Goal: Check status: Check status

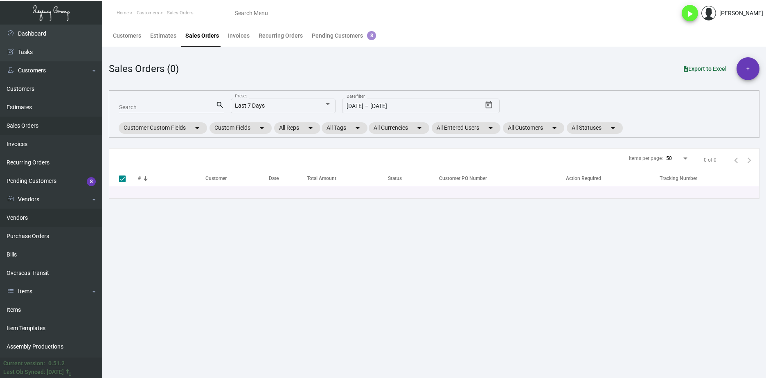
click at [45, 226] on link "Vendors" at bounding box center [51, 218] width 102 height 18
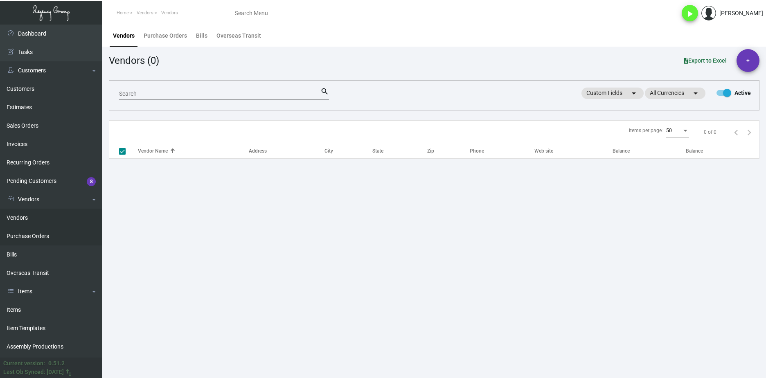
checkbox input "false"
click at [50, 236] on link "Purchase Orders" at bounding box center [51, 236] width 102 height 18
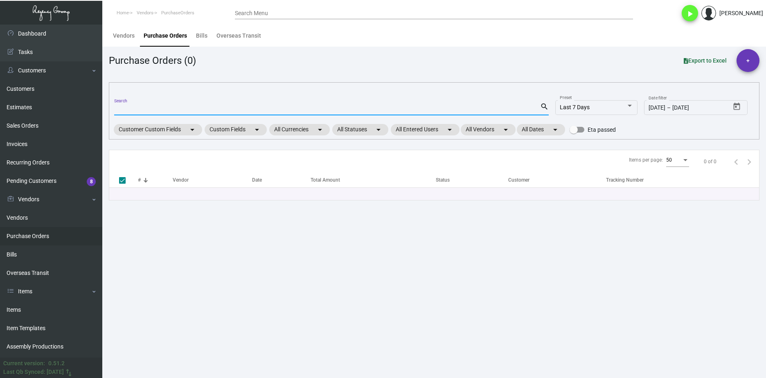
click at [160, 109] on input "Search" at bounding box center [327, 109] width 426 height 7
paste input "107753"
type input "107753"
checkbox input "false"
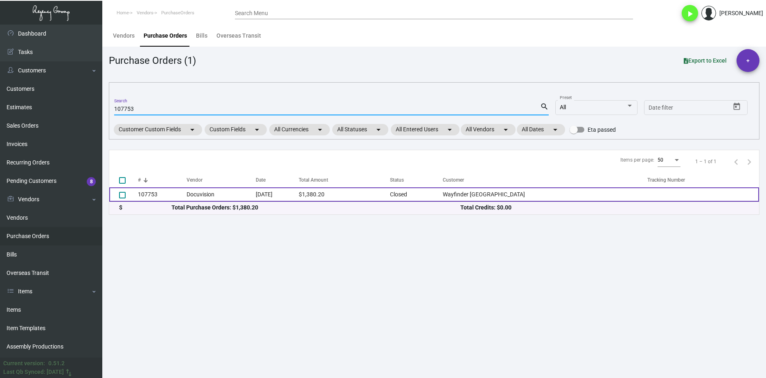
click at [164, 194] on td "107753" at bounding box center [162, 194] width 49 height 14
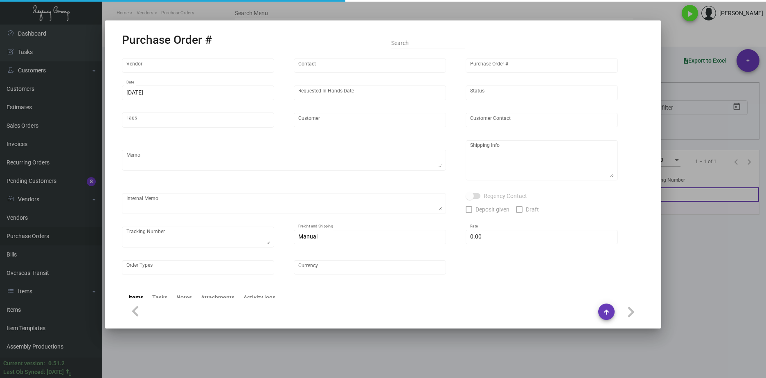
type input "Docuvision"
type input "Ken Cohen"
type input "107753"
type input "10/9/2024"
type input "10/28/2024"
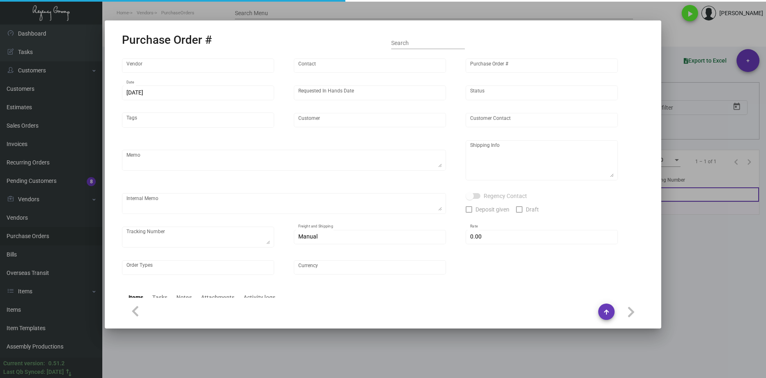
type input "Wayfinder Newport"
type input "Dan Balceniuk"
type textarea "RUSH ORDER DELIVERY BY 10/28/24 // EXPEDITE 500pcs OVERNIGHT, GROUND SHIP REMAI…"
type textarea "Wayfinder Newport - Dan Balceniuk 151 Admiral Kalbfus Rd Newport, RI, 02840"
type textarea "9,800 keyholders - Label provided to vendor to ship to hotel. UPS Ground Cost $…"
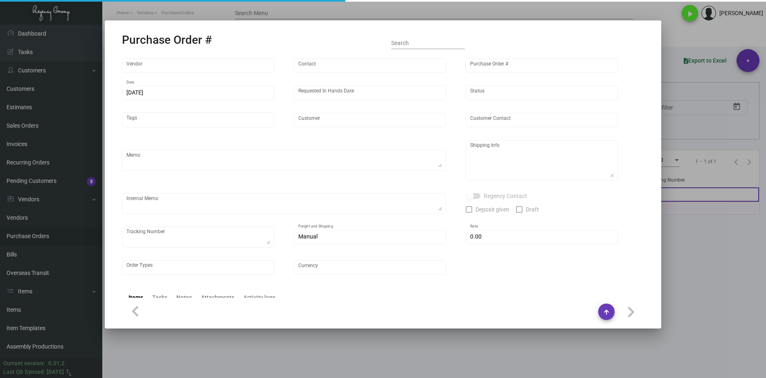
type input "$ 0.00"
type input "United States Dollar $"
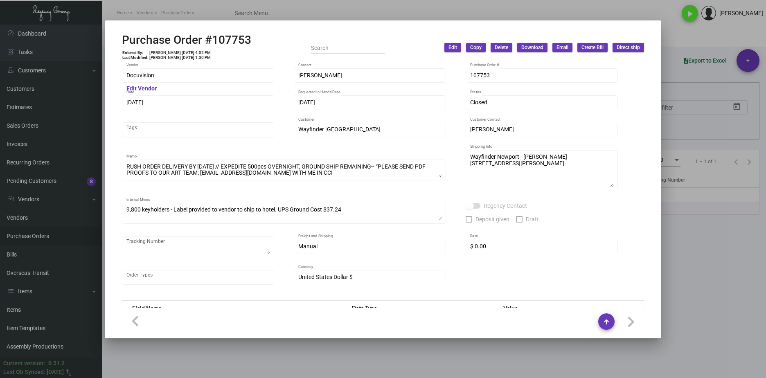
drag, startPoint x: 548, startPoint y: 27, endPoint x: 553, endPoint y: 27, distance: 4.5
click at [553, 27] on mat-dialog-container "Purchase Order #107753 Entered By: Shemika Houston 10/9/24, 4:52 PM Last Modifi…" at bounding box center [383, 179] width 556 height 318
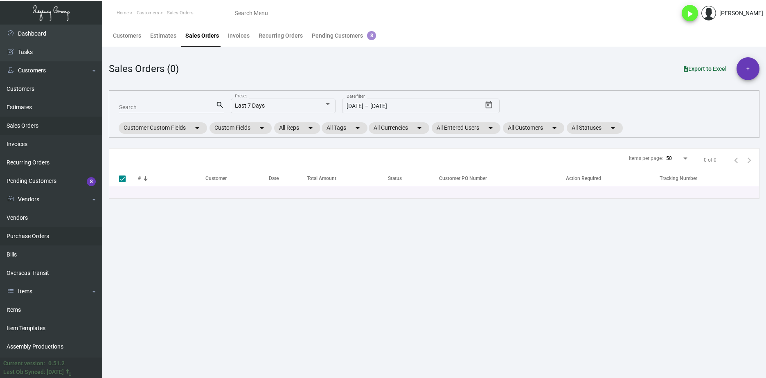
click at [34, 228] on link "Purchase Orders" at bounding box center [51, 236] width 102 height 18
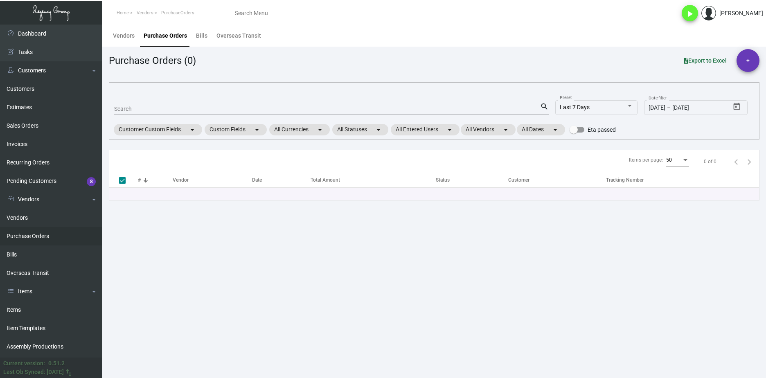
click at [179, 102] on div "Search" at bounding box center [327, 108] width 426 height 13
paste input "11226"
type input "11226"
checkbox input "false"
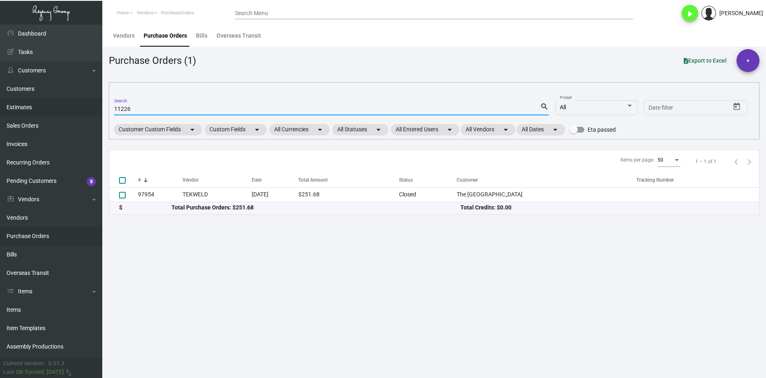
click at [44, 104] on link "Estimates" at bounding box center [51, 107] width 102 height 18
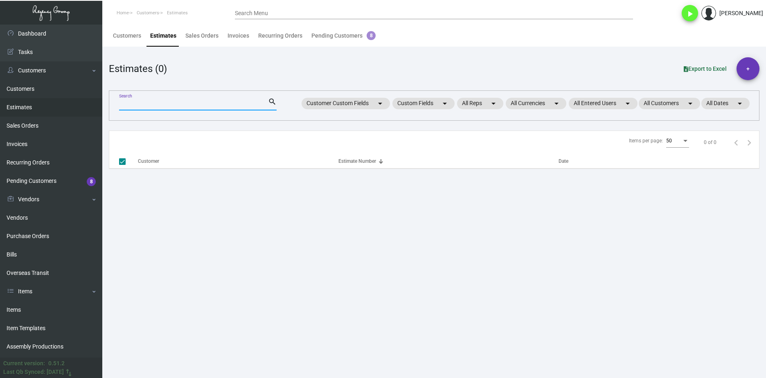
click at [124, 104] on input "Search" at bounding box center [193, 104] width 149 height 7
checkbox input "false"
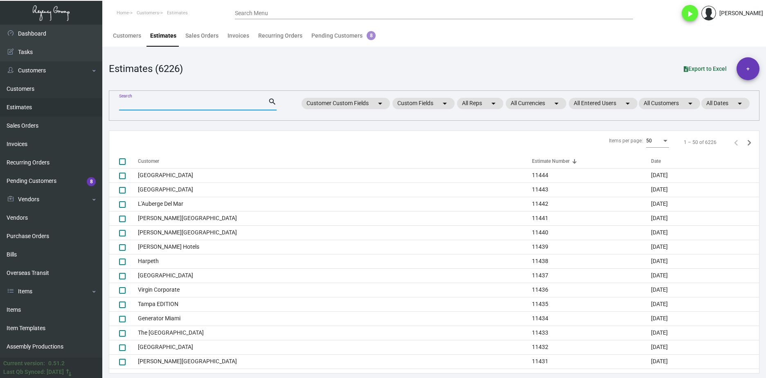
paste input "11226"
type input "11226"
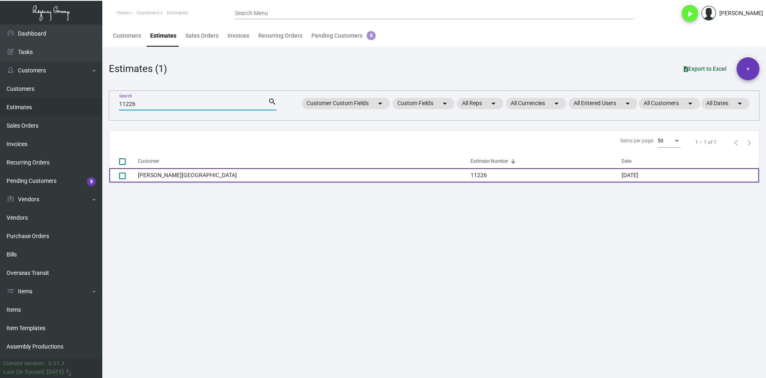
click at [158, 171] on td "Fitzpatrick Manhattan Hotel" at bounding box center [304, 175] width 333 height 14
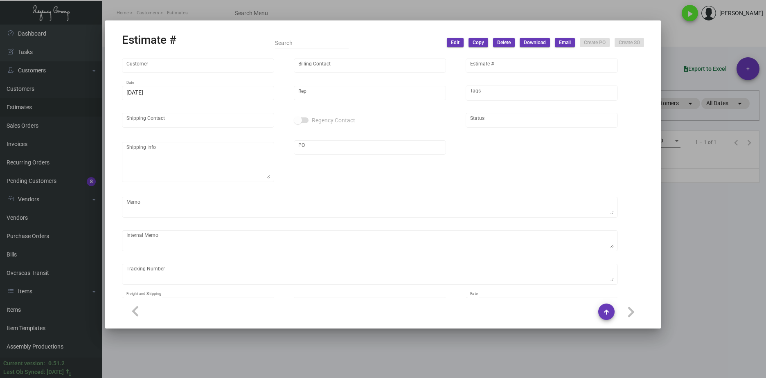
type input "Fitzpatrick Manhattan Hotel"
type input "Accounts Payable"
type input "11226"
type input "9/9/2024"
type input "Kyle Kliebhan"
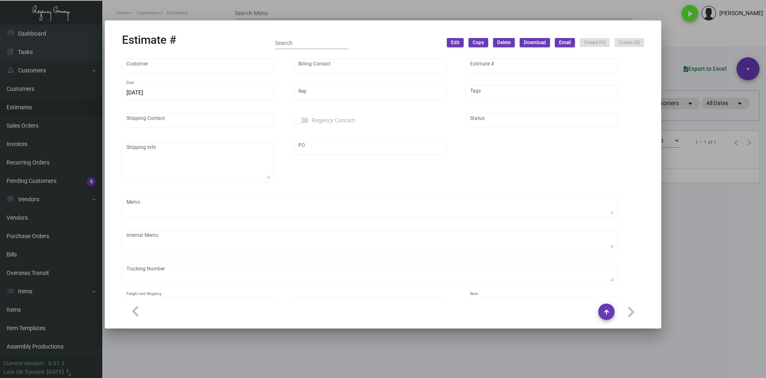
type input "Chris O'Sullivan"
type input "United States Dollar $"
type input "$ 0.00"
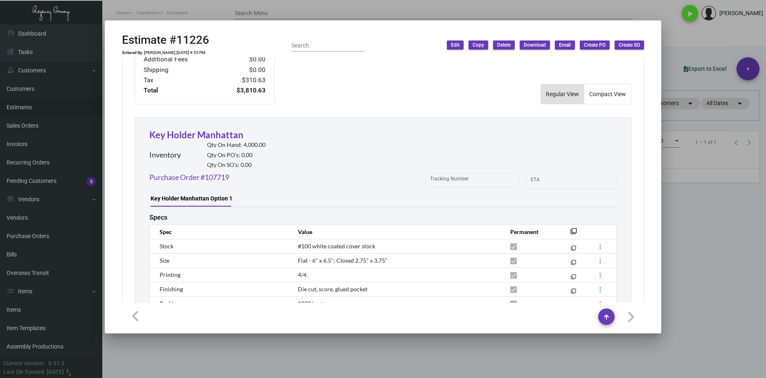
scroll to position [381, 0]
click at [225, 176] on link "Purchase Order #107719" at bounding box center [189, 176] width 80 height 11
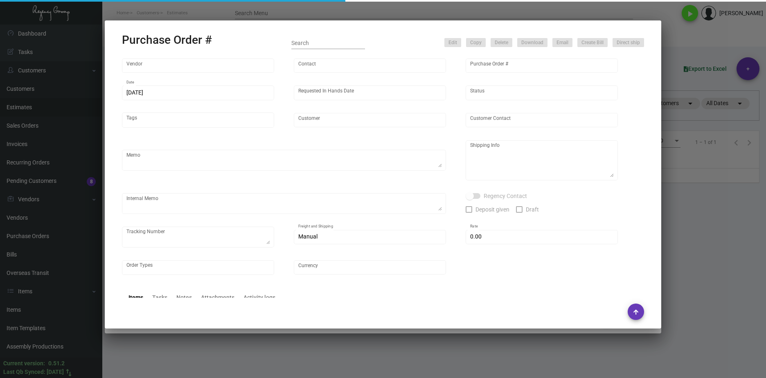
type input "Evergreen Manufacturing"
type input "Tori Loosen"
type input "107719"
type input "10/8/2024"
type input "10/22/2024"
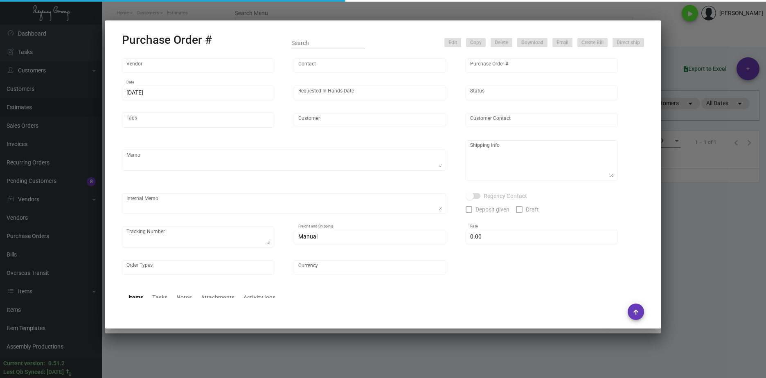
type input "Fitzpatrick Manhattan Hotel"
type textarea "PLEASE SEND PDF PROOFS TO OUR ART TEAM ; ART@THEREGENCYGROUP.NET WITH ME IN CC!…"
type textarea "Regency Group NJ - Alex Penate 22 Belgrove Dr. Kearny, NJ, 07032 US"
type textarea "10.9 - Vendor confirmation # is 33886 and the est. finish date is set for 10/30…"
checkbox input "true"
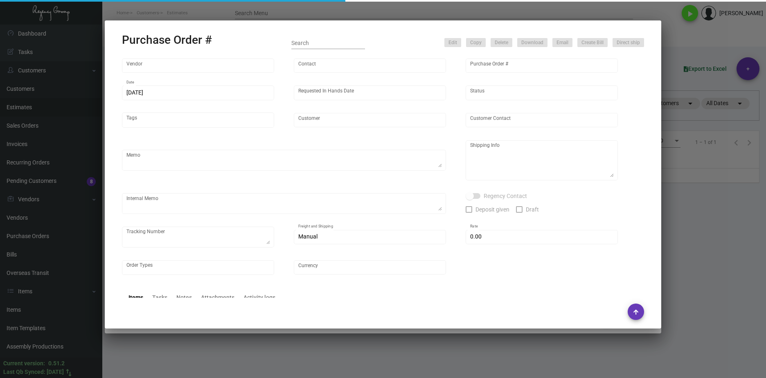
type input "$ 0.00"
type input "United States Dollar $"
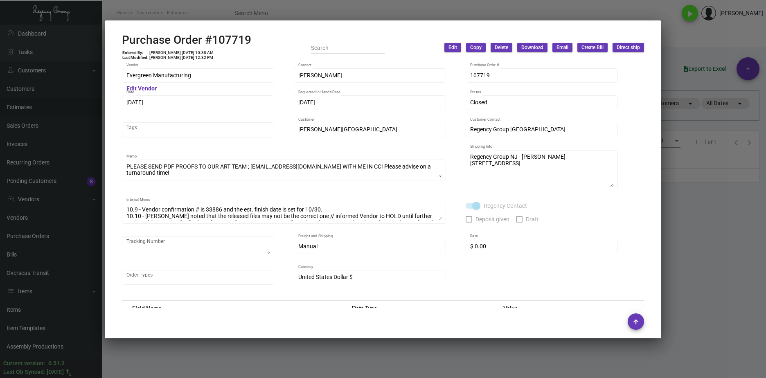
drag, startPoint x: 254, startPoint y: 40, endPoint x: 260, endPoint y: 38, distance: 6.6
click at [254, 40] on div "Purchase Order #107719 Entered By: Joyce Lei 10/8/24, 10:38 AM Last Modified: M…" at bounding box center [383, 47] width 522 height 29
drag, startPoint x: 235, startPoint y: 38, endPoint x: 124, endPoint y: 35, distance: 110.9
click at [124, 35] on div "Purchase Order #107719 Entered By: Joyce Lei 10/8/24, 10:38 AM Last Modified: M…" at bounding box center [383, 47] width 522 height 29
copy h2 "Purchase Order #107719"
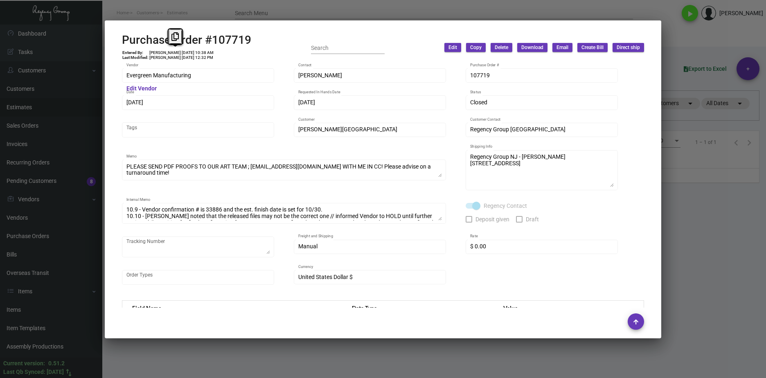
drag, startPoint x: 182, startPoint y: 52, endPoint x: 168, endPoint y: 53, distance: 13.9
click at [168, 53] on td "Joyce Lei 10/8/24, 10:38 AM" at bounding box center [181, 52] width 65 height 5
copy td "10/8/24"
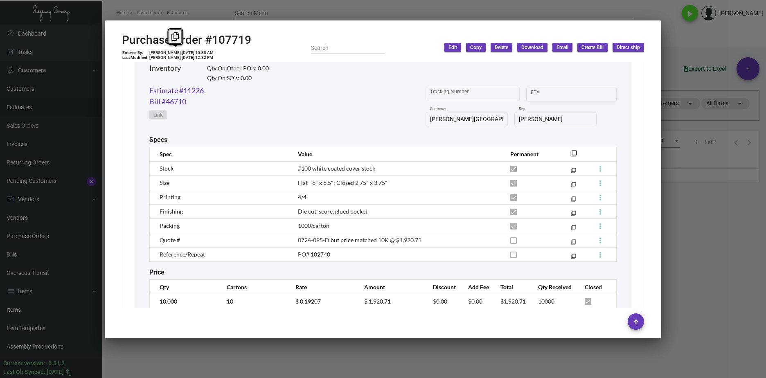
scroll to position [442, 0]
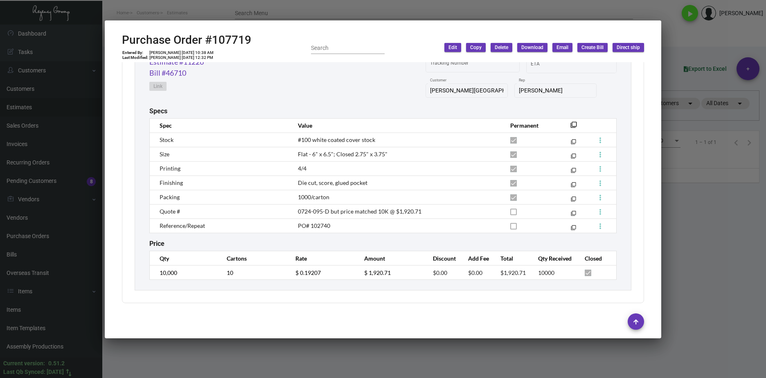
click at [146, 277] on div "Key Holder Manhattan Inventory Qty On Hand: 4,000.00 Qty On Other PO’s: 0.00 Qt…" at bounding box center [383, 146] width 497 height 288
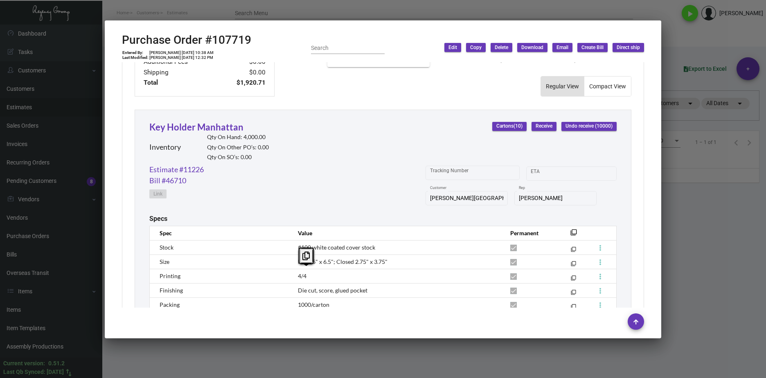
scroll to position [320, 0]
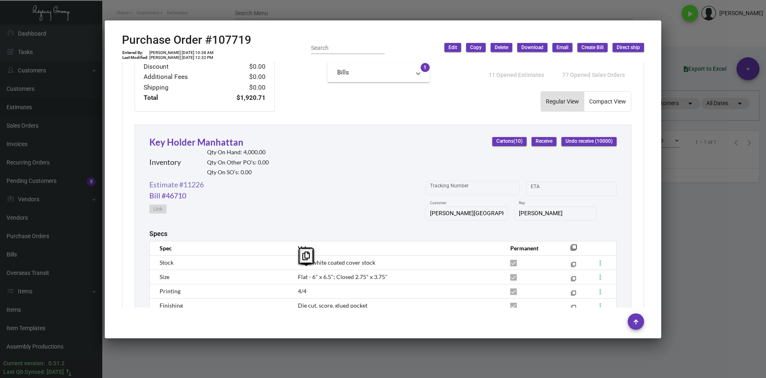
click at [199, 192] on div "Bill #46710" at bounding box center [176, 195] width 54 height 11
click at [204, 182] on link "Estimate #11226" at bounding box center [176, 184] width 54 height 11
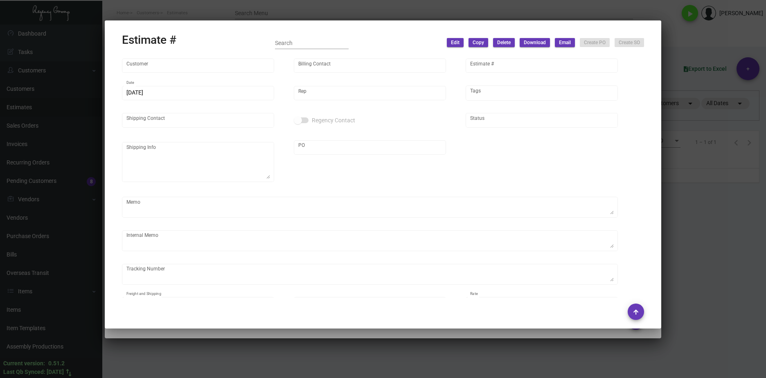
type input "Fitzpatrick Manhattan Hotel"
type input "Accounts Payable"
type input "11226"
type input "9/9/2024"
type input "Kyle Kliebhan"
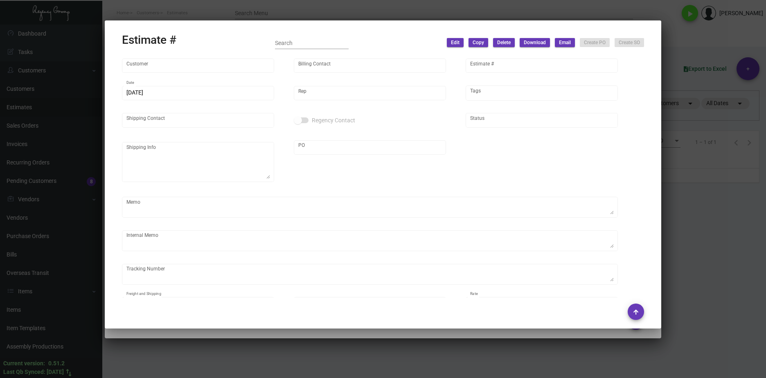
type input "Chris O'Sullivan"
type input "United States Dollar $"
type input "$ 0.00"
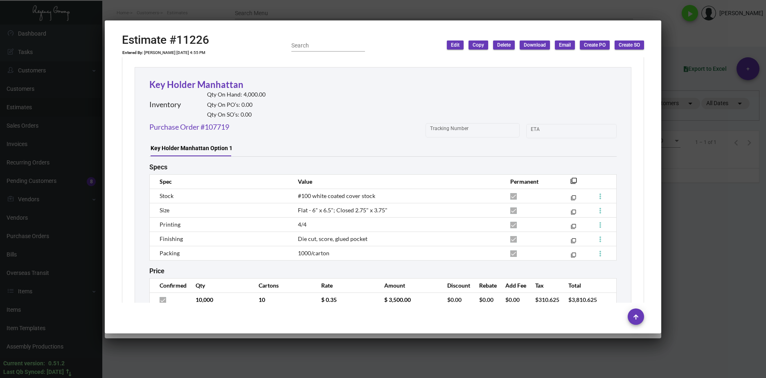
scroll to position [462, 0]
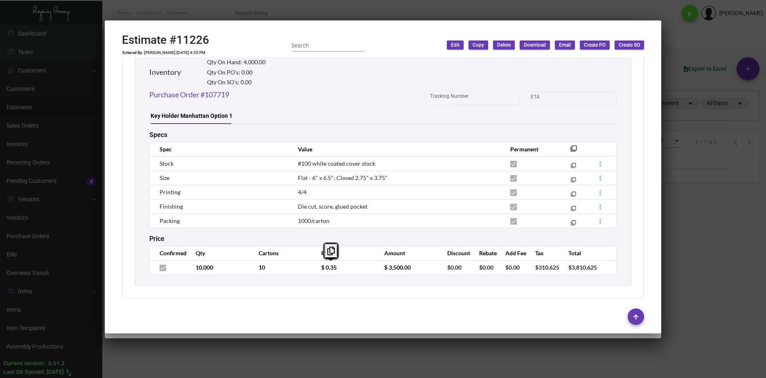
click at [299, 266] on tr "10,000 10 $ 0.35 $ 3,500.00 $0.00 $0.00 $0.00 $310.625 $3,810.625" at bounding box center [383, 267] width 467 height 14
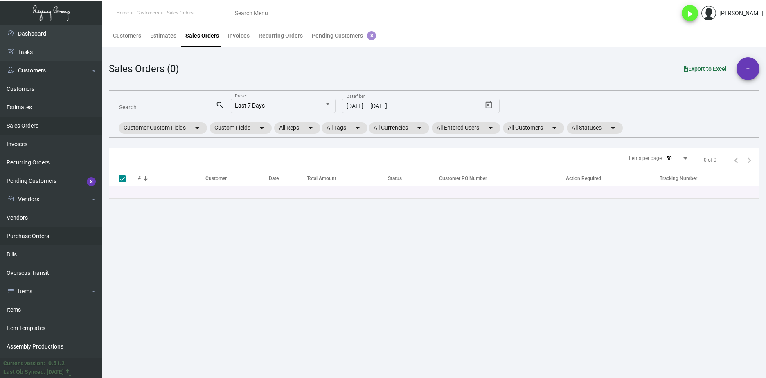
drag, startPoint x: 45, startPoint y: 237, endPoint x: 50, endPoint y: 233, distance: 6.4
click at [45, 237] on link "Purchase Orders" at bounding box center [51, 236] width 102 height 18
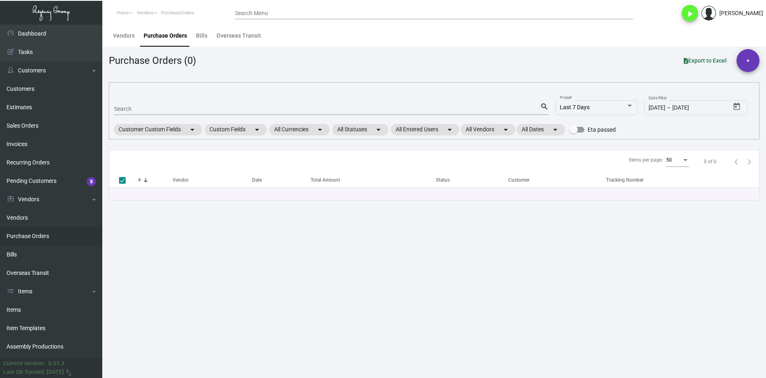
drag, startPoint x: 153, startPoint y: 113, endPoint x: 149, endPoint y: 107, distance: 6.5
click at [151, 112] on div "Search" at bounding box center [327, 108] width 426 height 13
drag, startPoint x: 149, startPoint y: 107, endPoint x: 144, endPoint y: 105, distance: 6.2
click at [149, 107] on input "Search" at bounding box center [327, 109] width 426 height 7
paste input "93074"
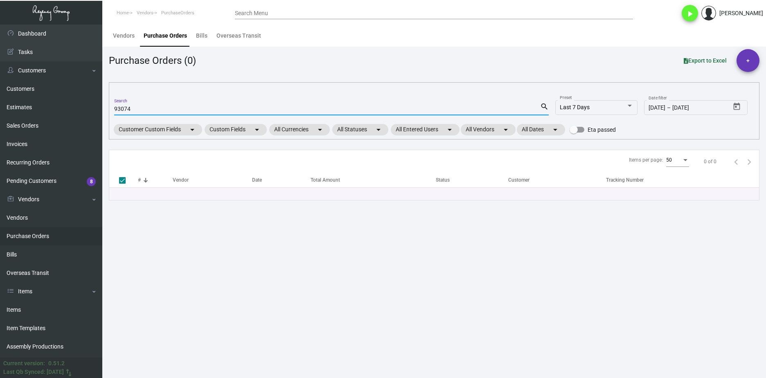
type input "93074"
checkbox input "false"
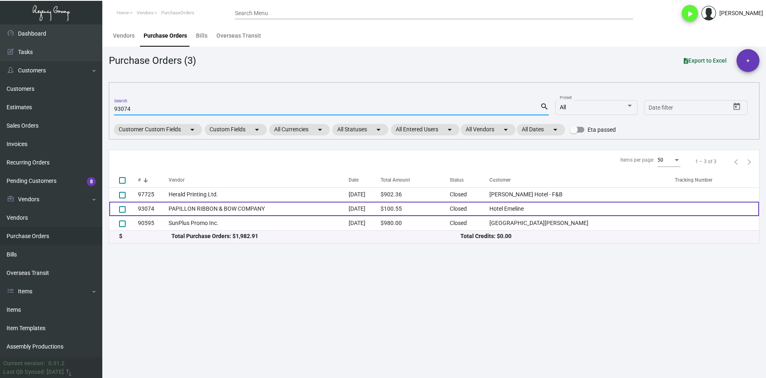
click at [196, 211] on td "PAPILLON RIBBON & BOW COMPANY" at bounding box center [259, 209] width 180 height 14
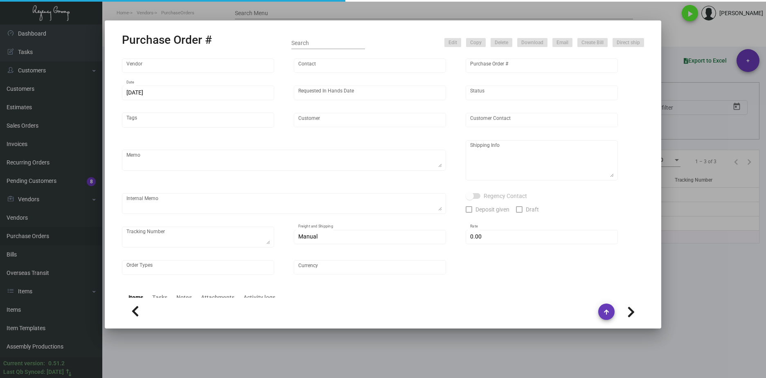
type input "PAPILLON RIBBON & BOW COMPANY"
type input "[PERSON_NAME]"
type input "93074"
type input "[DATE]"
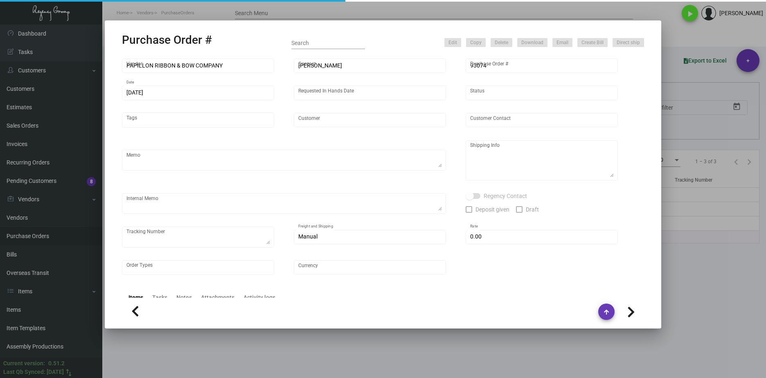
type input "Hotel Emeline"
type input "[PERSON_NAME]"
type textarea "BLIND Ship via UPS Ground Acct# 1AY276."
type textarea "[PERSON_NAME] [PERSON_NAME] [STREET_ADDRESS]"
type input "$ 3.00"
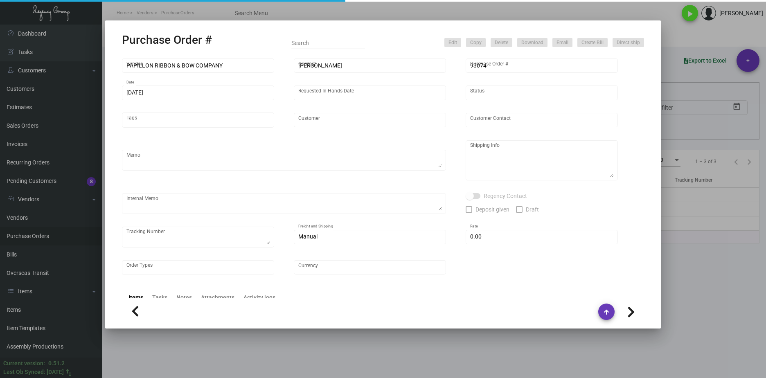
type input "United States Dollar $"
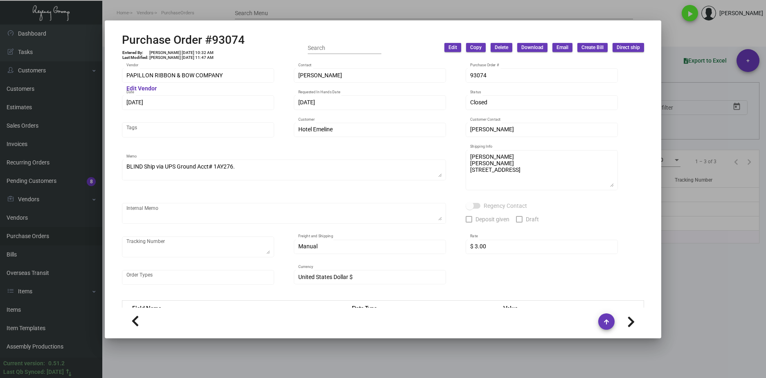
drag, startPoint x: 320, startPoint y: 366, endPoint x: 309, endPoint y: 360, distance: 12.3
click at [319, 366] on div at bounding box center [383, 189] width 766 height 378
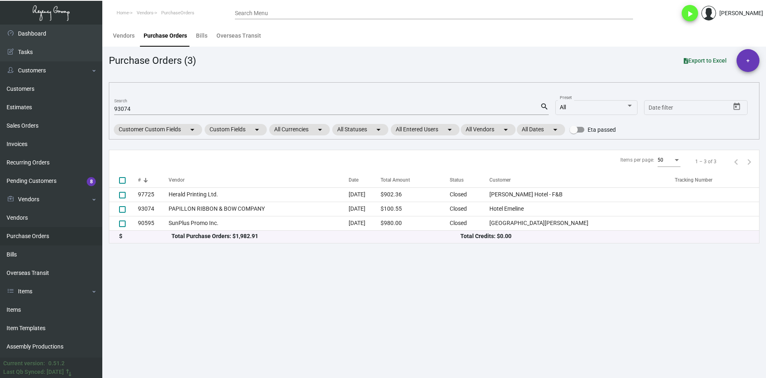
click at [126, 108] on input "93074" at bounding box center [327, 109] width 426 height 7
paste input "5149"
type input "95149"
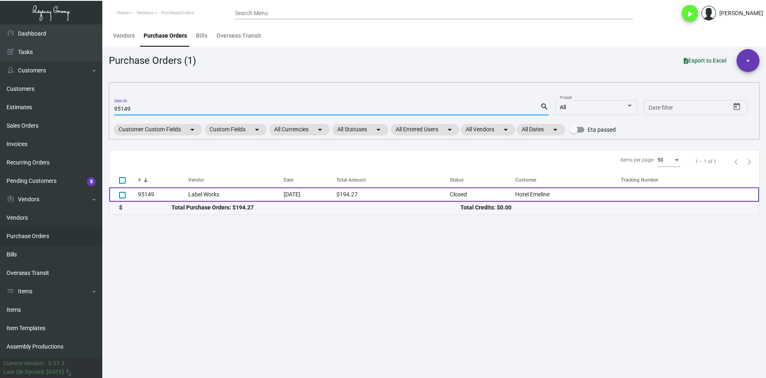
click at [194, 196] on td "Label Works" at bounding box center [236, 194] width 96 height 14
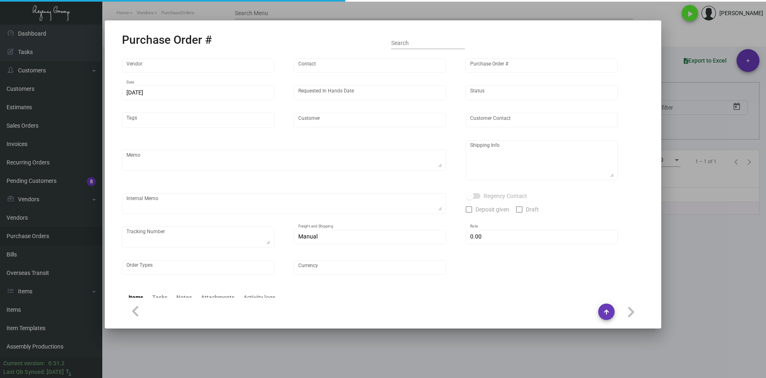
type input "Label Works"
type input "MISSING INFO MISSING INFO"
type input "95149"
type input "[DATE]"
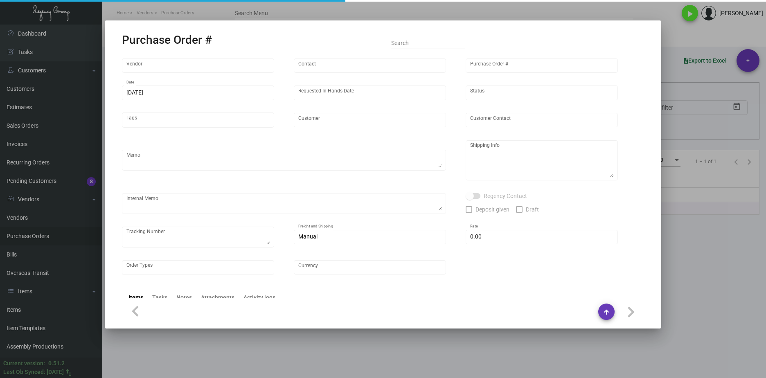
type input "Hotel Emeline"
type input "[PERSON_NAME]"
type textarea "Emeline - [PERSON_NAME] [STREET_ADDRESS]"
type input "$ 0.00"
type input "United States Dollar $"
